Goal: Task Accomplishment & Management: Complete application form

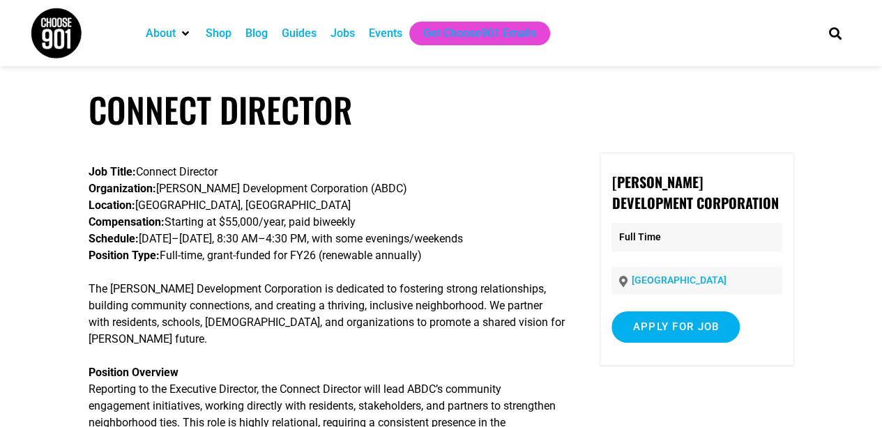
click at [438, 181] on p "Job Title: Connect Director Organization: Alcy Ball Development Corporation (AB…" at bounding box center [327, 214] width 476 height 100
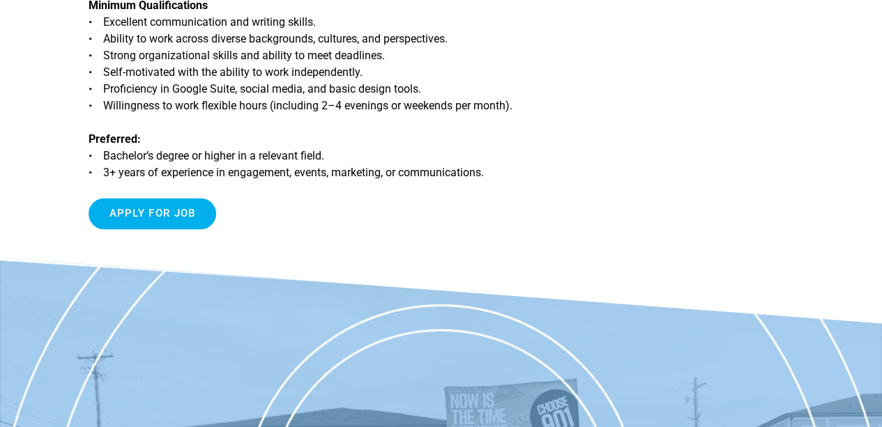
scroll to position [904, 0]
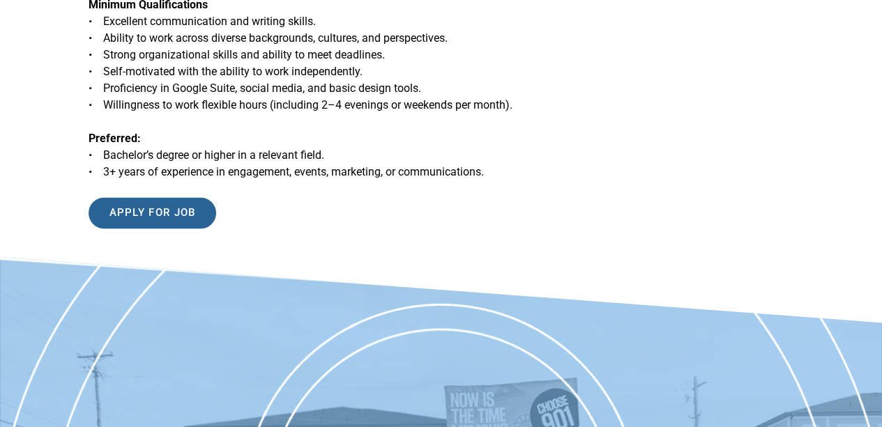
click at [154, 197] on input "Apply for job" at bounding box center [153, 212] width 128 height 31
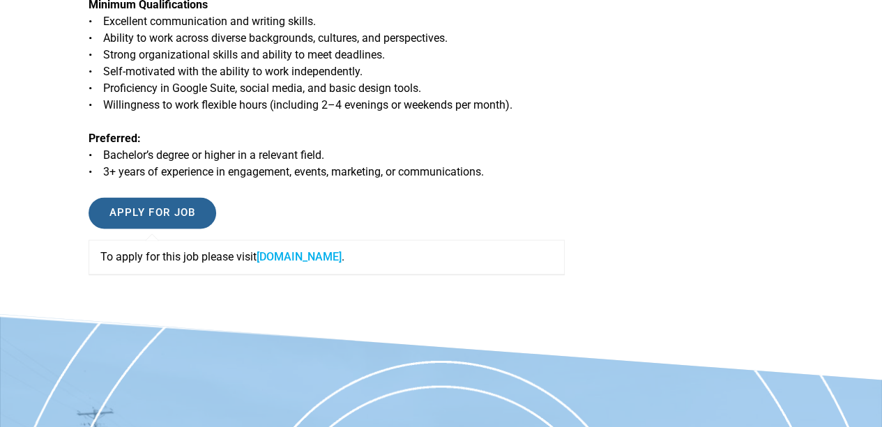
click at [154, 197] on input "Apply for job" at bounding box center [153, 212] width 128 height 31
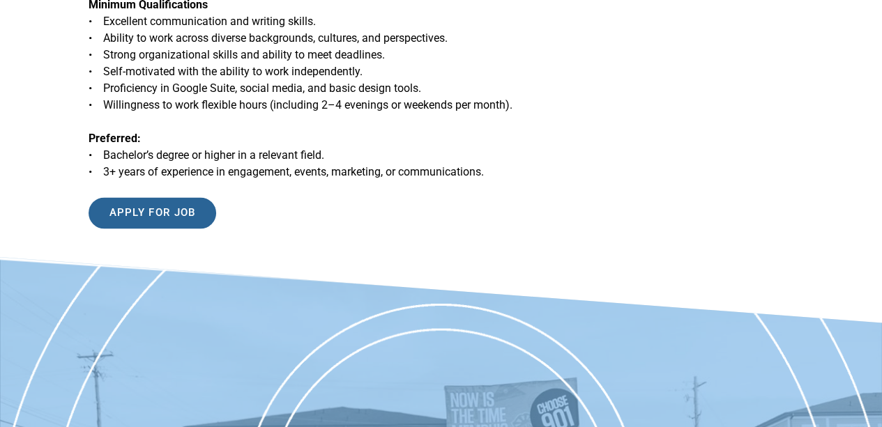
click at [184, 201] on input "Apply for job" at bounding box center [153, 212] width 128 height 31
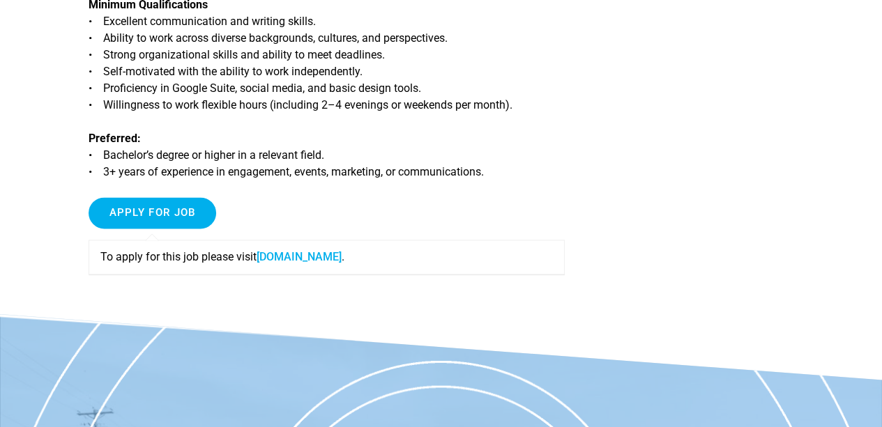
click at [309, 250] on link "[DOMAIN_NAME]" at bounding box center [299, 256] width 85 height 13
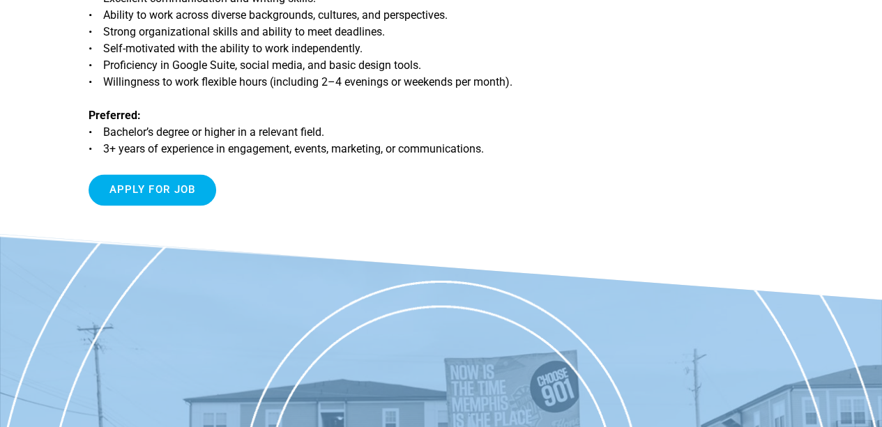
scroll to position [926, 0]
click at [146, 175] on input "Apply for job" at bounding box center [153, 190] width 128 height 31
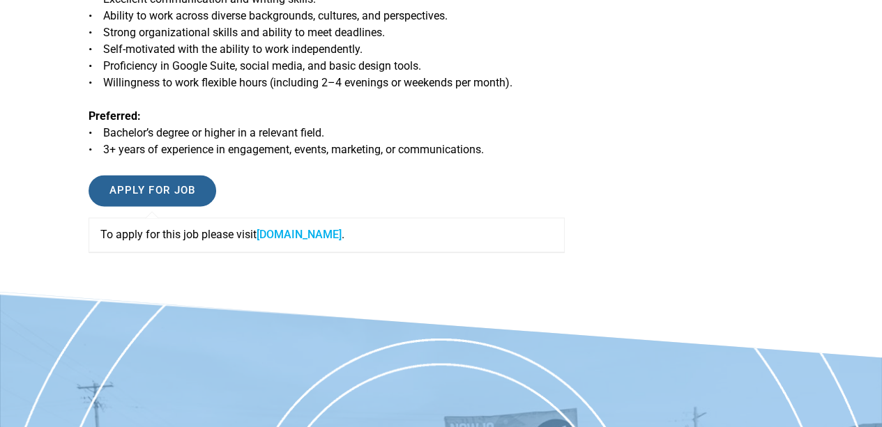
click at [146, 175] on input "Apply for job" at bounding box center [153, 190] width 128 height 31
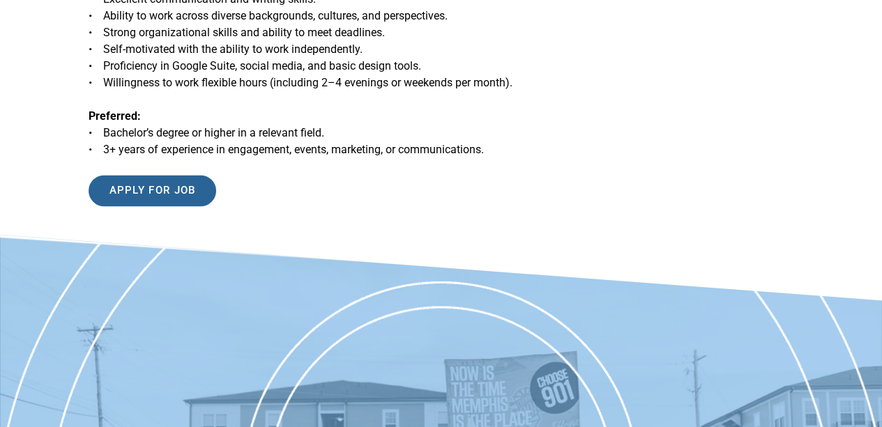
click at [148, 175] on input "Apply for job" at bounding box center [153, 190] width 128 height 31
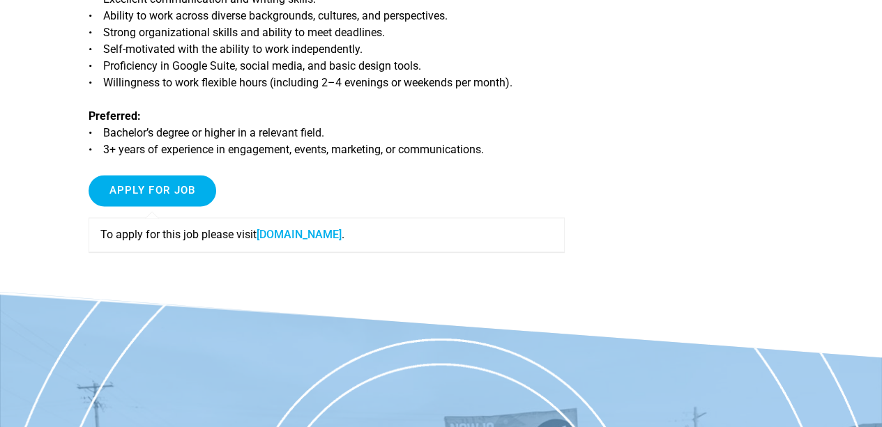
click at [294, 228] on link "[DOMAIN_NAME]" at bounding box center [299, 234] width 85 height 13
